Goal: Find specific page/section: Find specific page/section

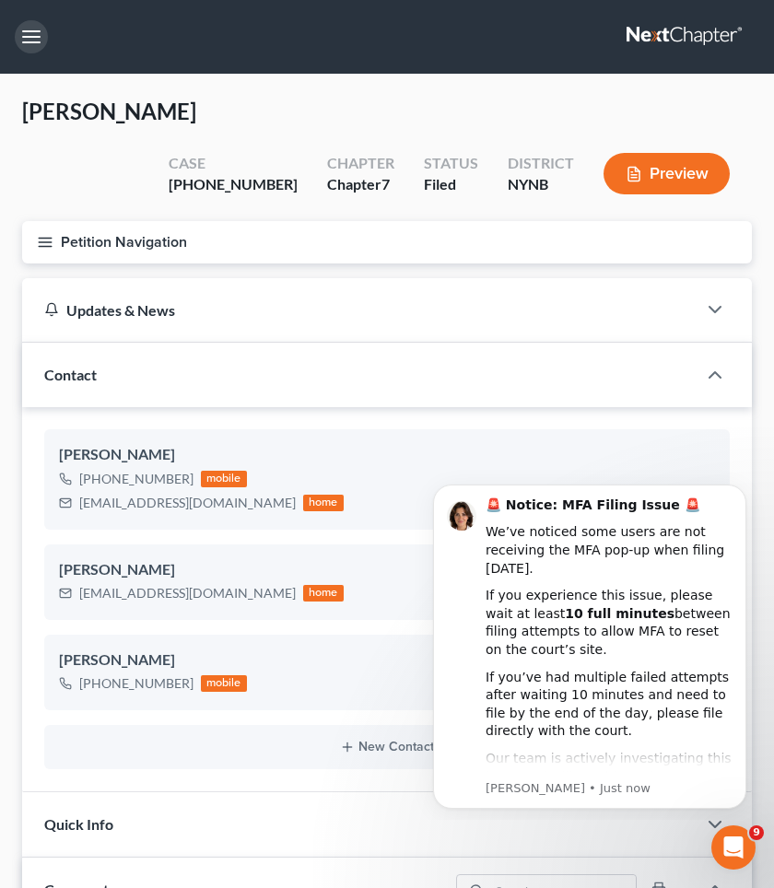
click at [34, 34] on button "button" at bounding box center [31, 36] width 33 height 33
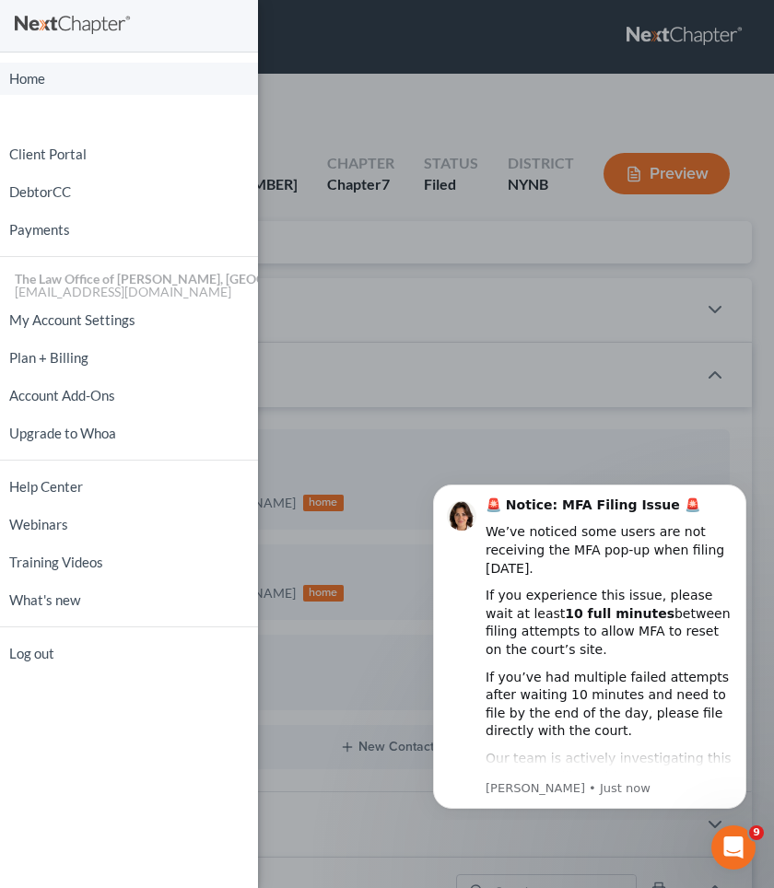
click at [31, 88] on link "Home" at bounding box center [129, 79] width 258 height 32
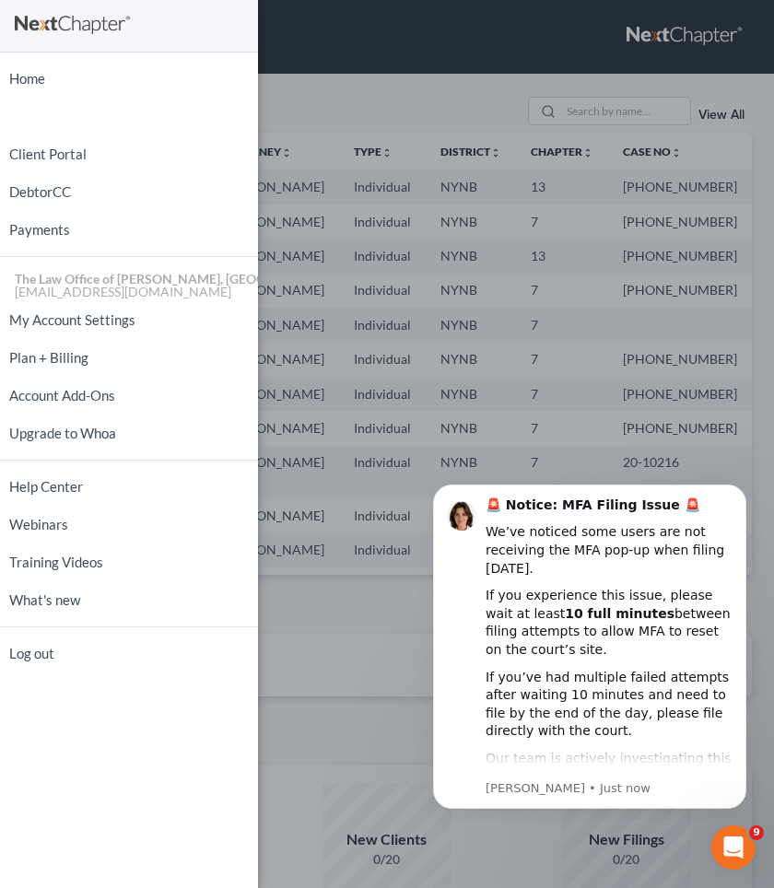
click at [483, 100] on div "Home New Case Client Portal DebtorCC Payments The Law Office of [PERSON_NAME], …" at bounding box center [387, 444] width 774 height 888
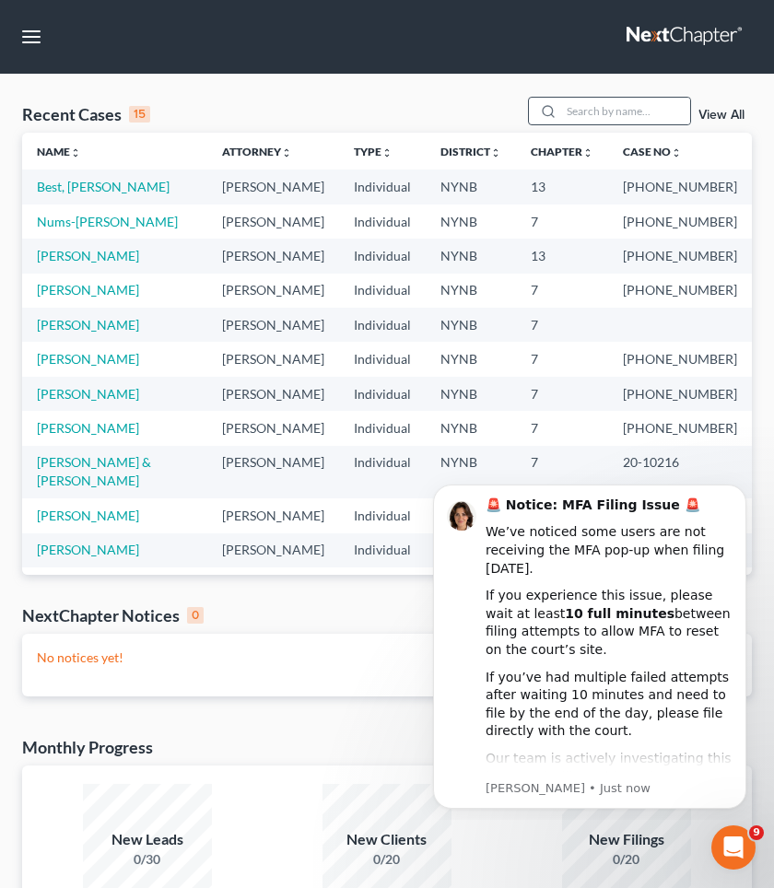
click at [561, 118] on div at bounding box center [545, 111] width 33 height 27
click at [593, 117] on input "search" at bounding box center [625, 111] width 129 height 27
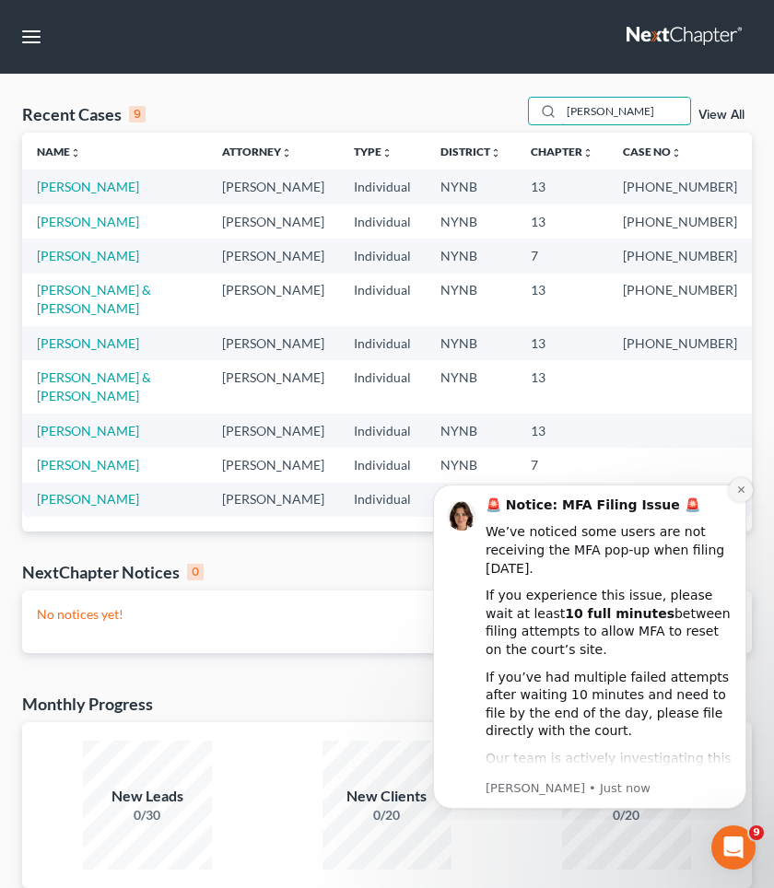
type input "[PERSON_NAME]"
click at [740, 489] on icon "Dismiss notification" at bounding box center [741, 490] width 10 height 10
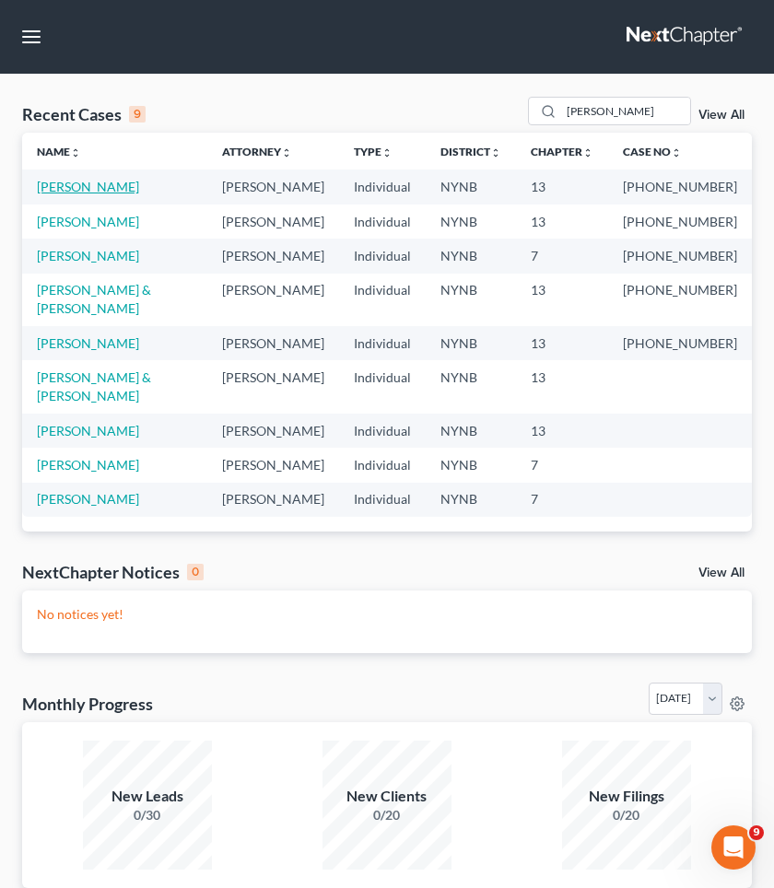
click at [91, 182] on link "[PERSON_NAME]" at bounding box center [88, 187] width 102 height 16
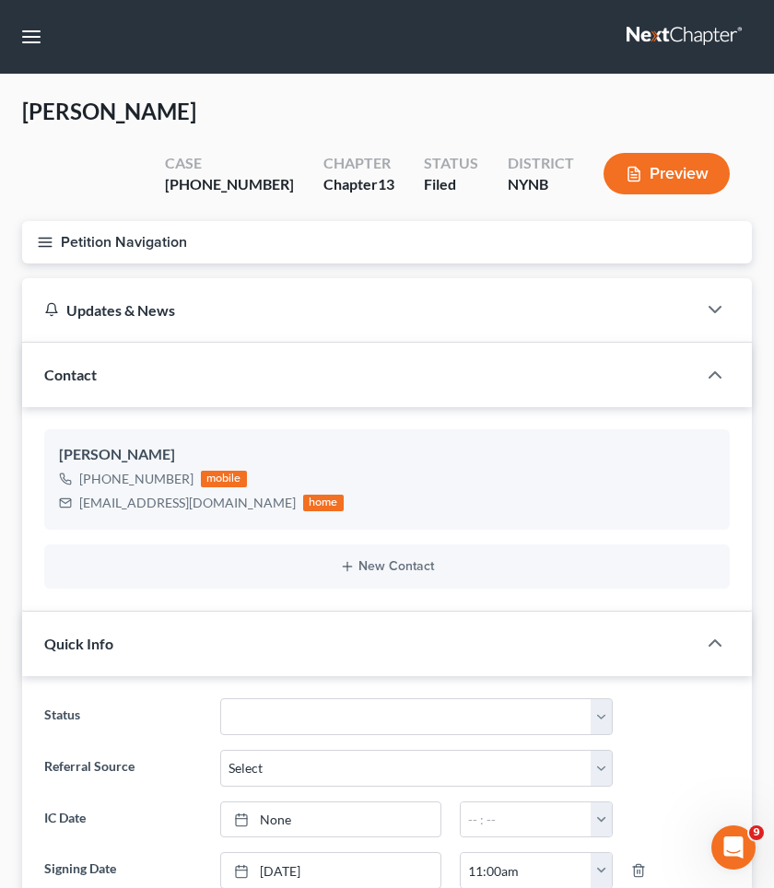
scroll to position [1124, 0]
drag, startPoint x: 278, startPoint y: 146, endPoint x: 202, endPoint y: 143, distance: 76.5
click at [202, 148] on div "Case [PHONE_NUMBER]" at bounding box center [229, 175] width 159 height 54
copy div "24-11282"
